Goal: Task Accomplishment & Management: Use online tool/utility

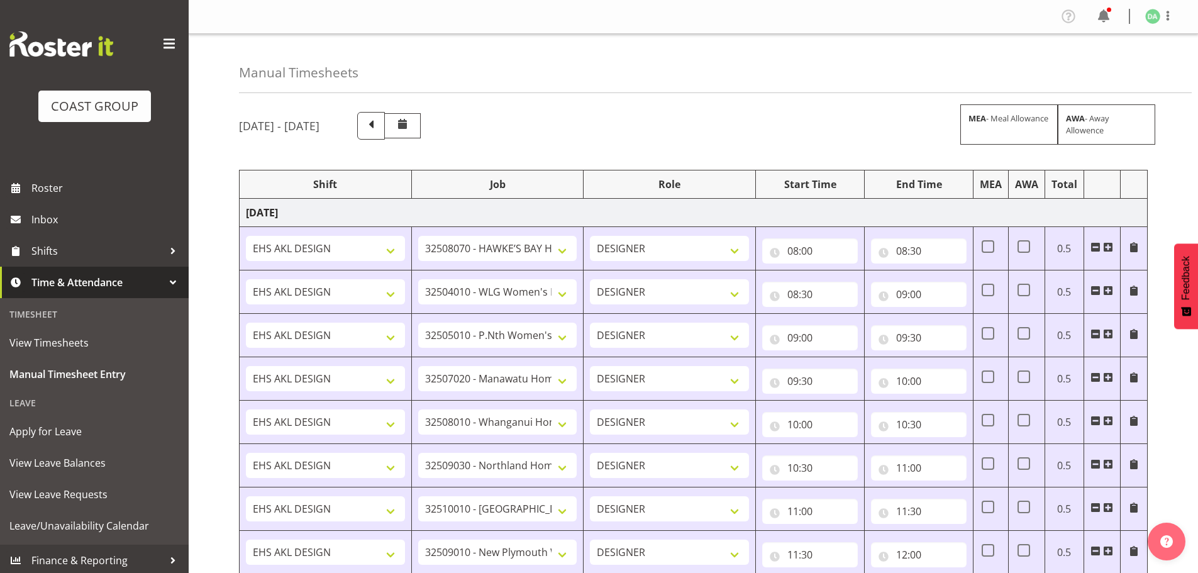
select select "9236"
select select "8457"
select select "8458"
select select "8727"
select select "8786"
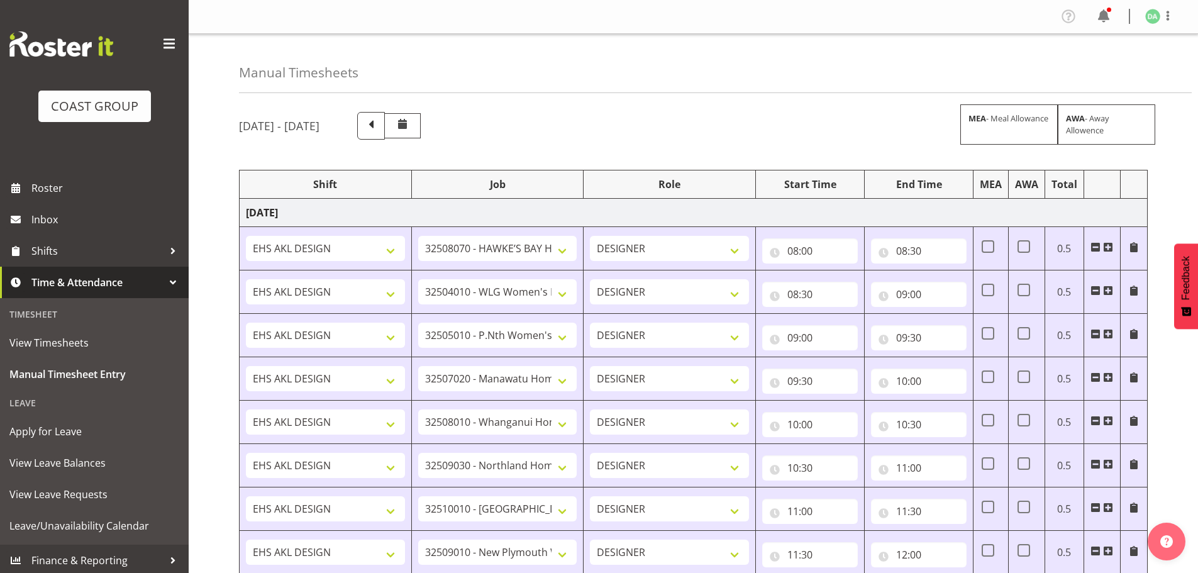
select select "9082"
select select "9023"
select select "8934"
select select "9735"
select select "8513"
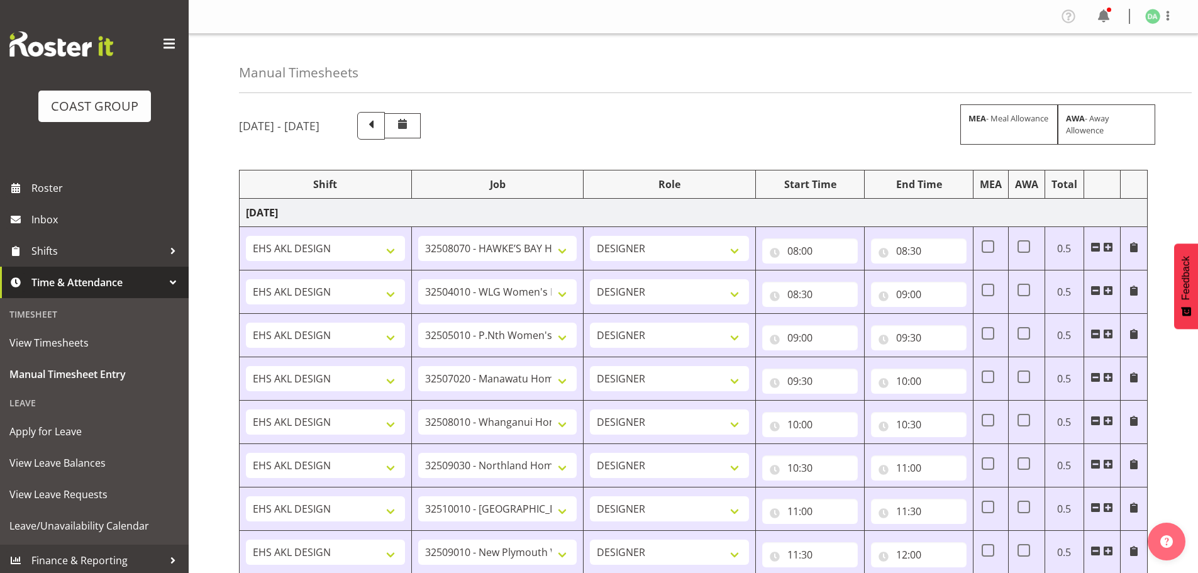
select select "10191"
select select "69"
select select "9410"
select select "8654"
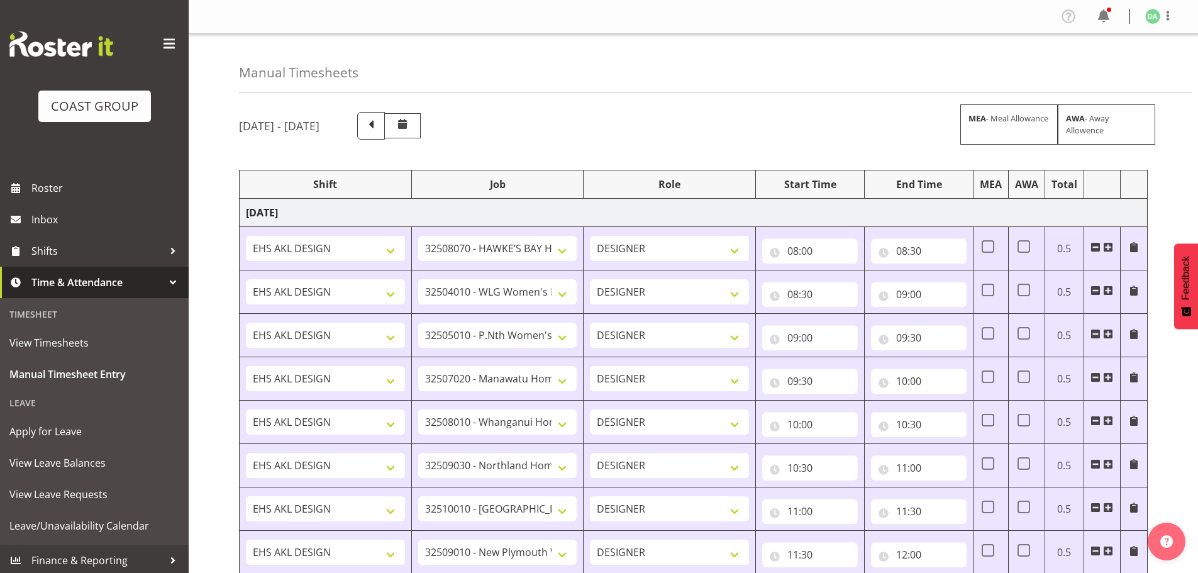
select select "9082"
select select "10417"
select select "9410"
select select "9239"
select select "69"
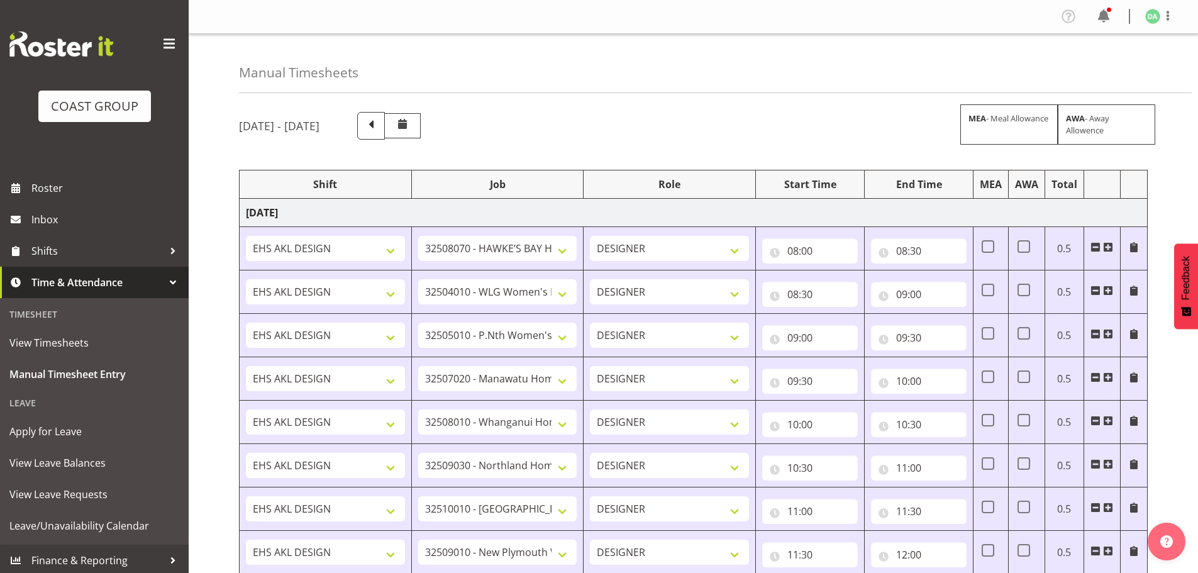
select select "38"
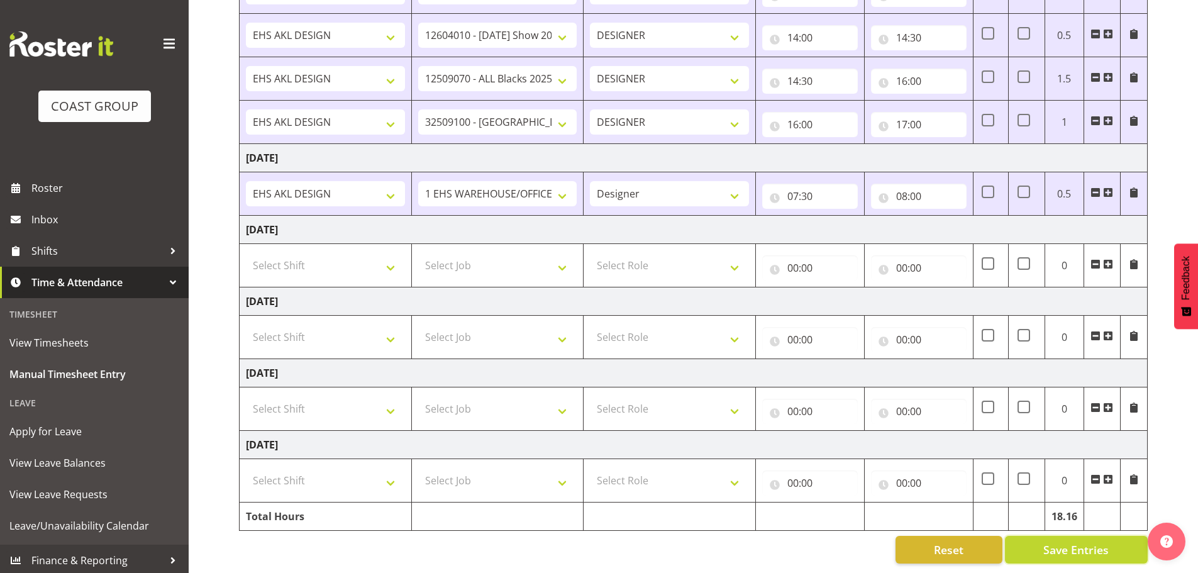
scroll to position [945, 0]
